Goal: Information Seeking & Learning: Learn about a topic

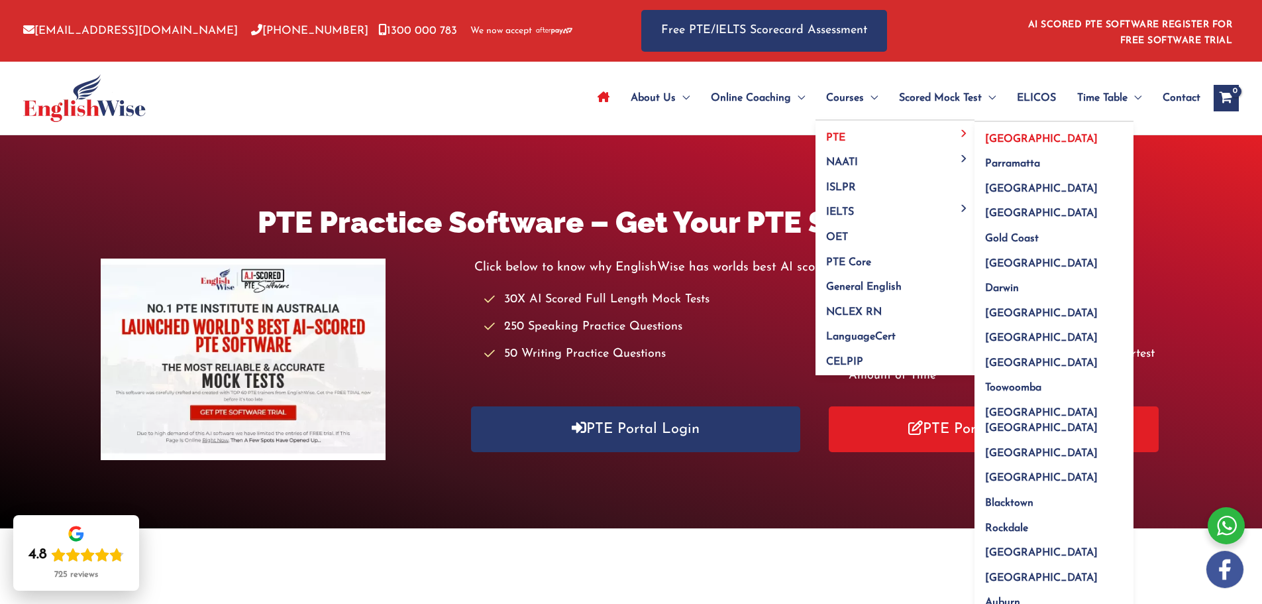
click at [998, 134] on span "[GEOGRAPHIC_DATA]" at bounding box center [1041, 139] width 113 height 11
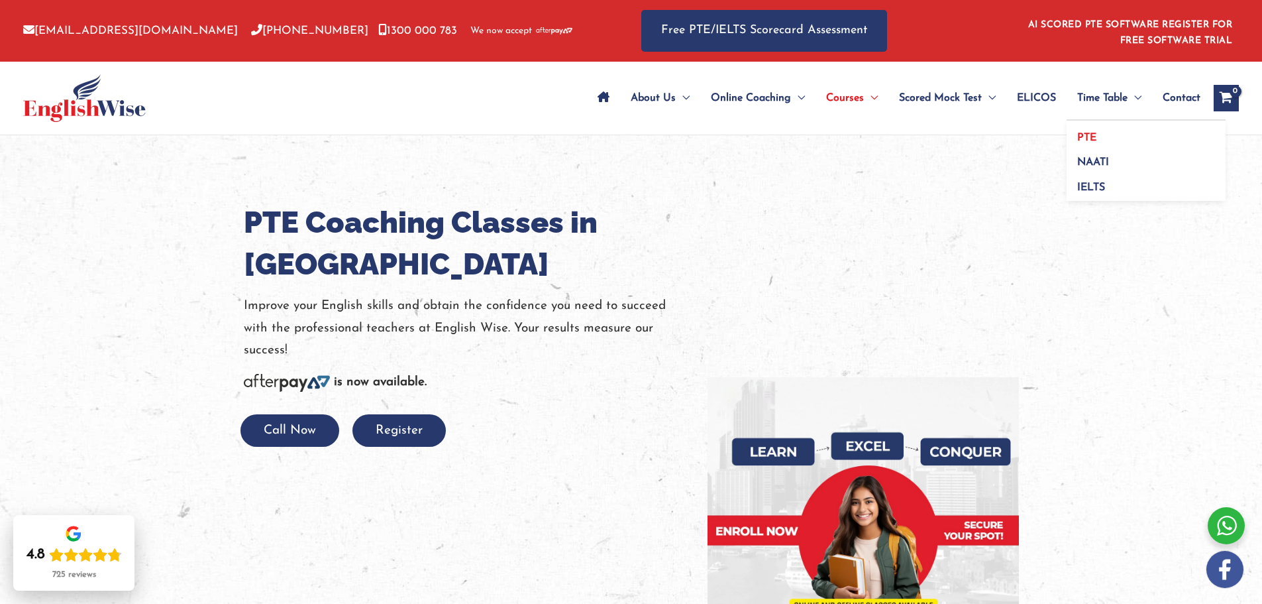
click at [1088, 131] on link "PTE" at bounding box center [1146, 133] width 159 height 25
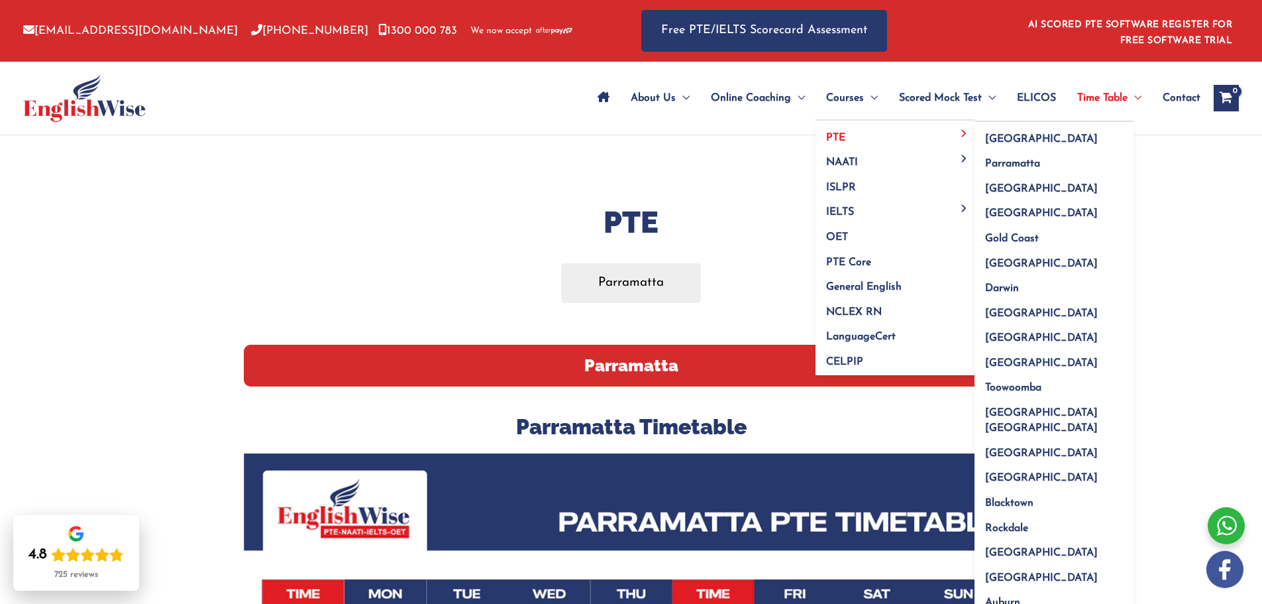
click at [862, 132] on link "PTE" at bounding box center [895, 133] width 159 height 25
